Goal: Task Accomplishment & Management: Complete application form

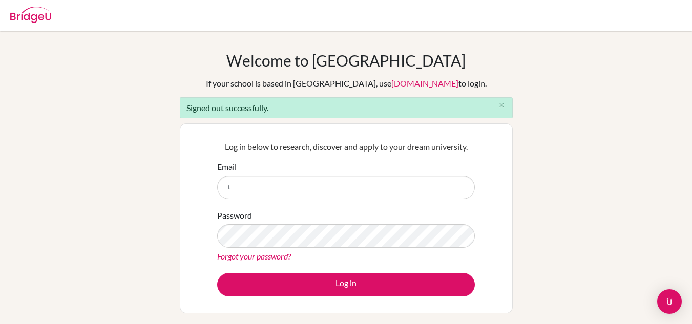
type input "[PERSON_NAME][EMAIL_ADDRESS][DOMAIN_NAME]"
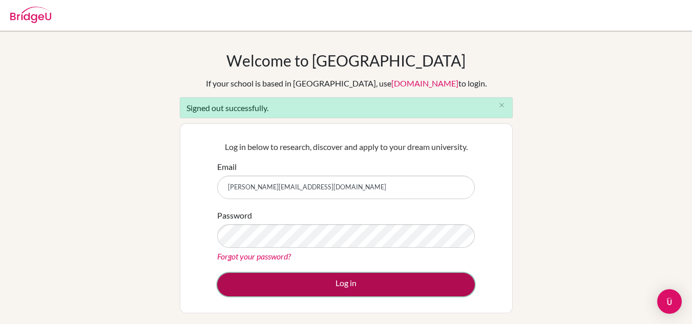
click at [389, 287] on button "Log in" at bounding box center [346, 285] width 258 height 24
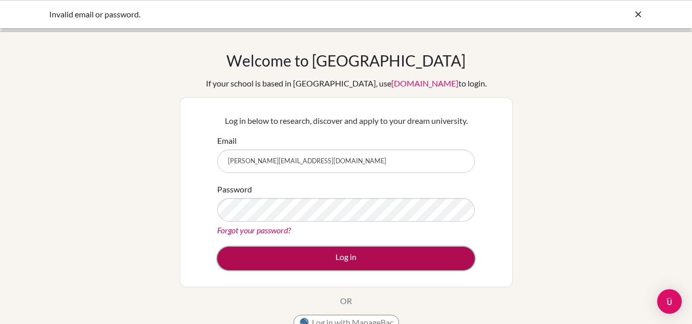
click at [377, 257] on button "Log in" at bounding box center [346, 259] width 258 height 24
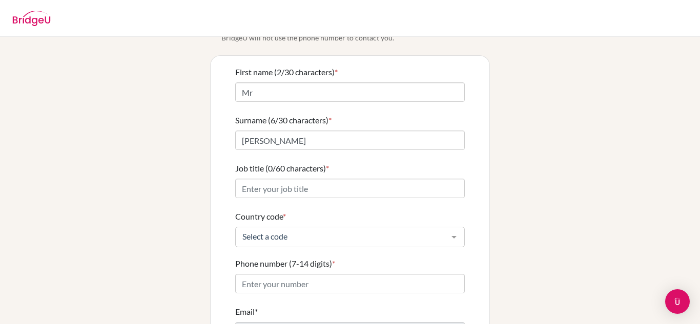
scroll to position [56, 0]
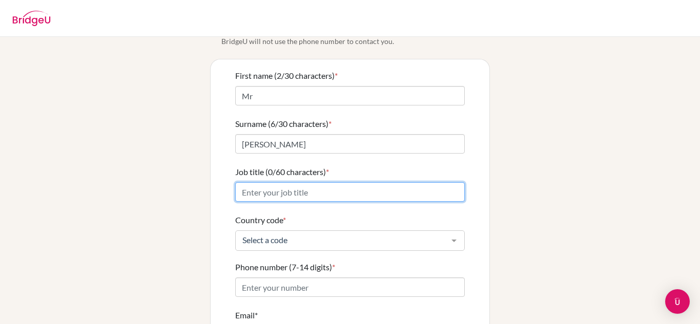
click at [421, 182] on input "Job title (0/60 characters) *" at bounding box center [350, 191] width 230 height 19
type input "Physics teacher"
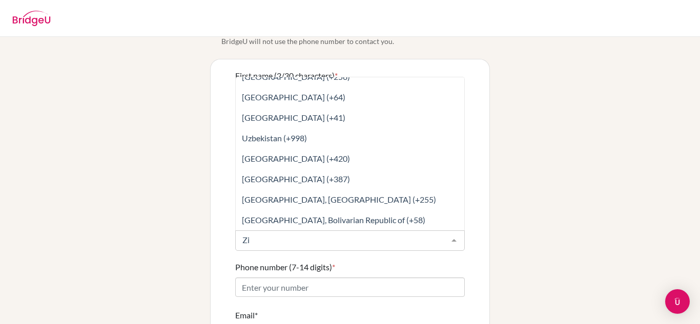
scroll to position [0, 0]
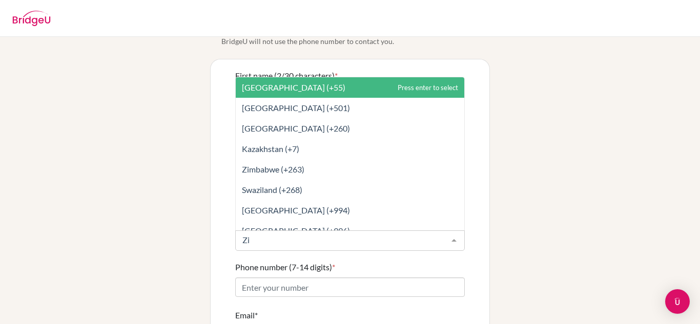
type input "Zim"
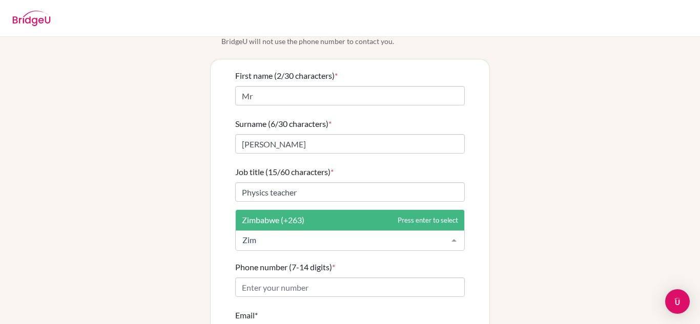
click at [351, 210] on span "Zimbabwe (+263)" at bounding box center [350, 220] width 229 height 20
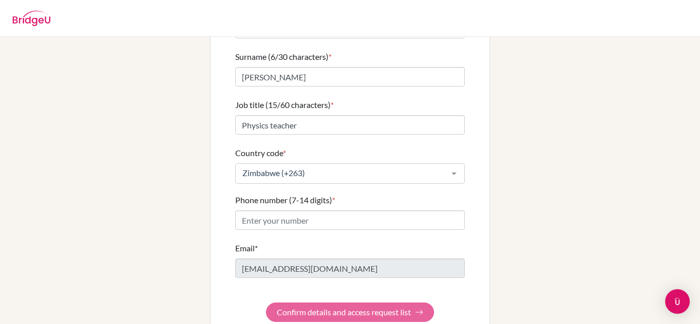
scroll to position [134, 0]
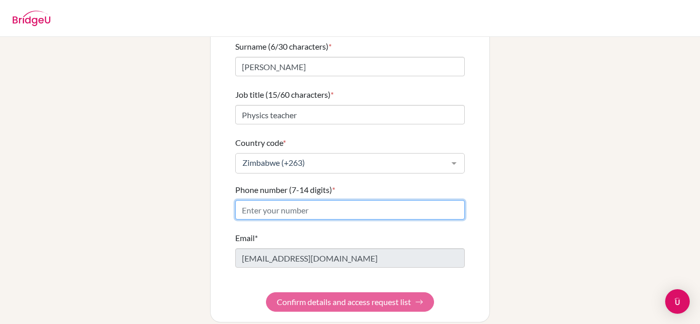
click at [397, 200] on input "Phone number (7-14 digits) *" at bounding box center [350, 209] width 230 height 19
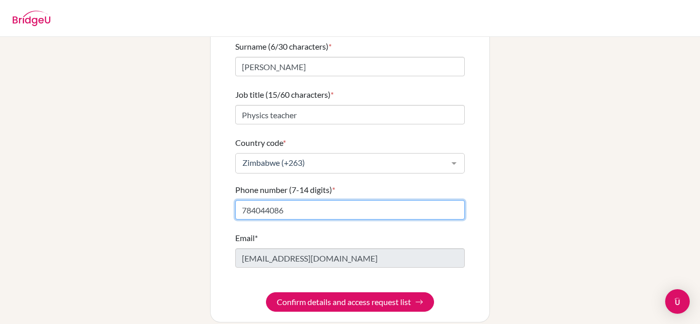
type input "784044086"
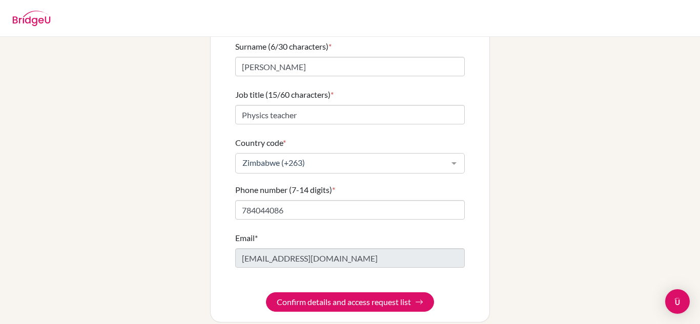
click at [109, 256] on div "Info Please confirm your profile details first so that you won’t need to input …" at bounding box center [350, 118] width 584 height 407
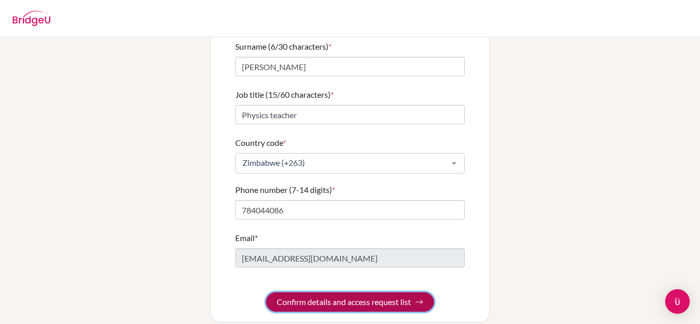
click at [298, 293] on button "Confirm details and access request list" at bounding box center [350, 302] width 168 height 19
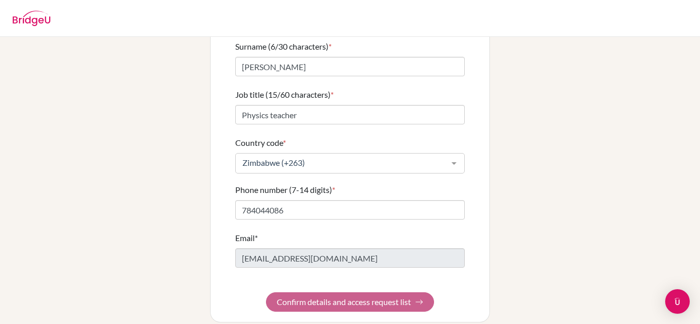
scroll to position [0, 0]
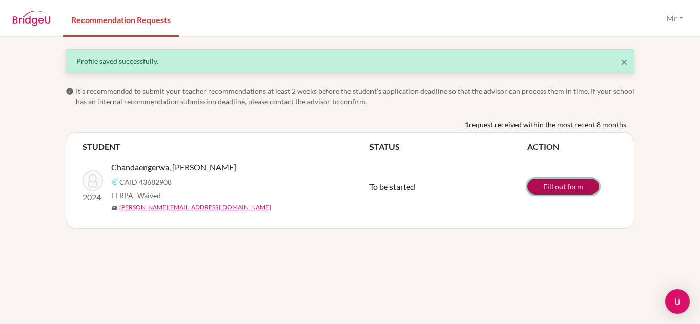
click at [560, 188] on link "Fill out form" at bounding box center [563, 187] width 72 height 16
click at [572, 187] on link "Fill out form" at bounding box center [563, 187] width 72 height 16
click at [625, 64] on span "×" at bounding box center [623, 61] width 7 height 15
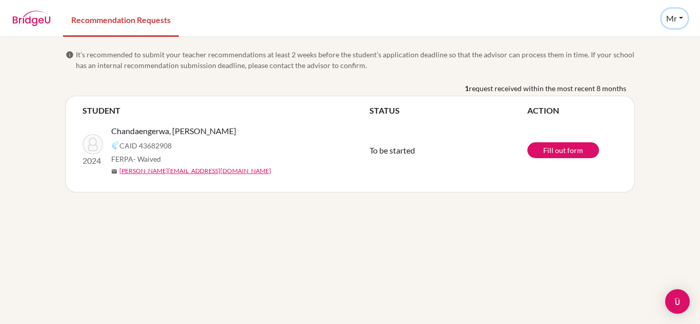
click at [679, 20] on button "Mr" at bounding box center [674, 18] width 26 height 19
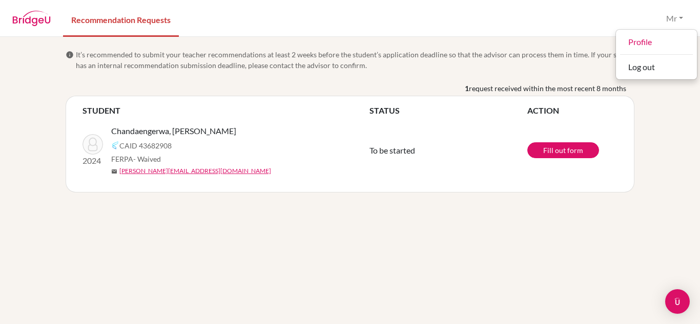
click at [675, 126] on div "info It’s recommended to submit your teacher recommendations at least 2 weeks b…" at bounding box center [350, 180] width 700 height 287
click at [681, 18] on button "Mr" at bounding box center [674, 18] width 26 height 19
click at [660, 72] on button "Log out" at bounding box center [656, 67] width 81 height 16
